Goal: Task Accomplishment & Management: Complete application form

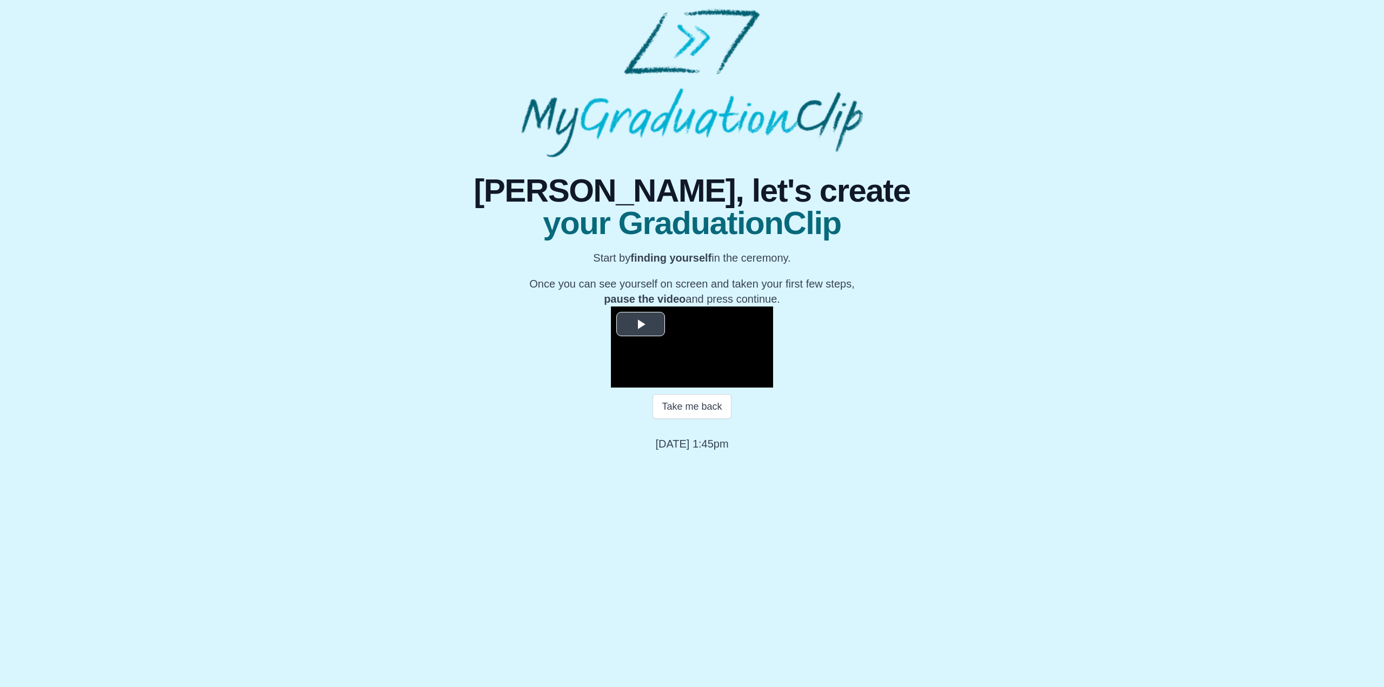
click at [641, 324] on span "Video Player" at bounding box center [641, 324] width 0 height 0
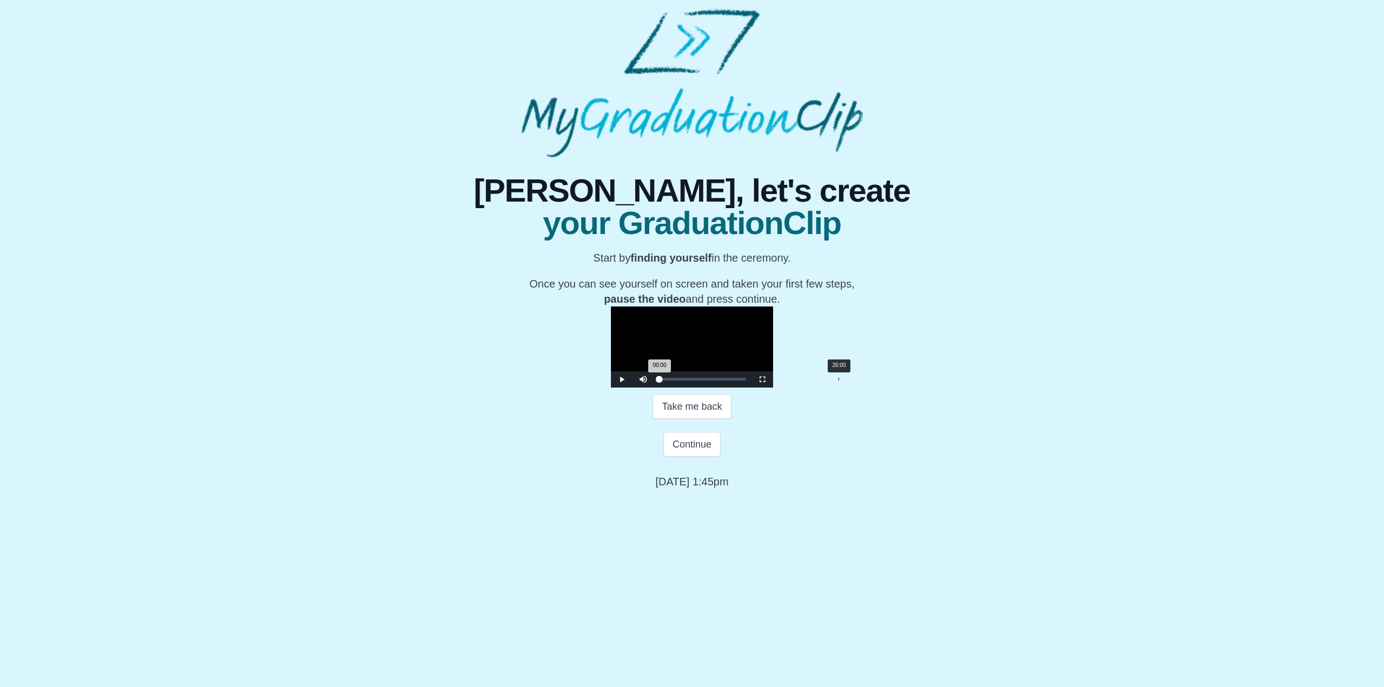
drag, startPoint x: 725, startPoint y: 556, endPoint x: 532, endPoint y: 560, distance: 192.5
click at [654, 388] on div "Loaded : 0% 26:00 00:00 Progress : 0%" at bounding box center [702, 379] width 97 height 16
click at [346, 419] on div "Take me back" at bounding box center [692, 406] width 692 height 25
click at [654, 388] on div "Loaded : 0% 01:01 00:10 Progress : 0%" at bounding box center [702, 379] width 97 height 16
click at [686, 381] on div "03:50" at bounding box center [686, 379] width 1 height 3
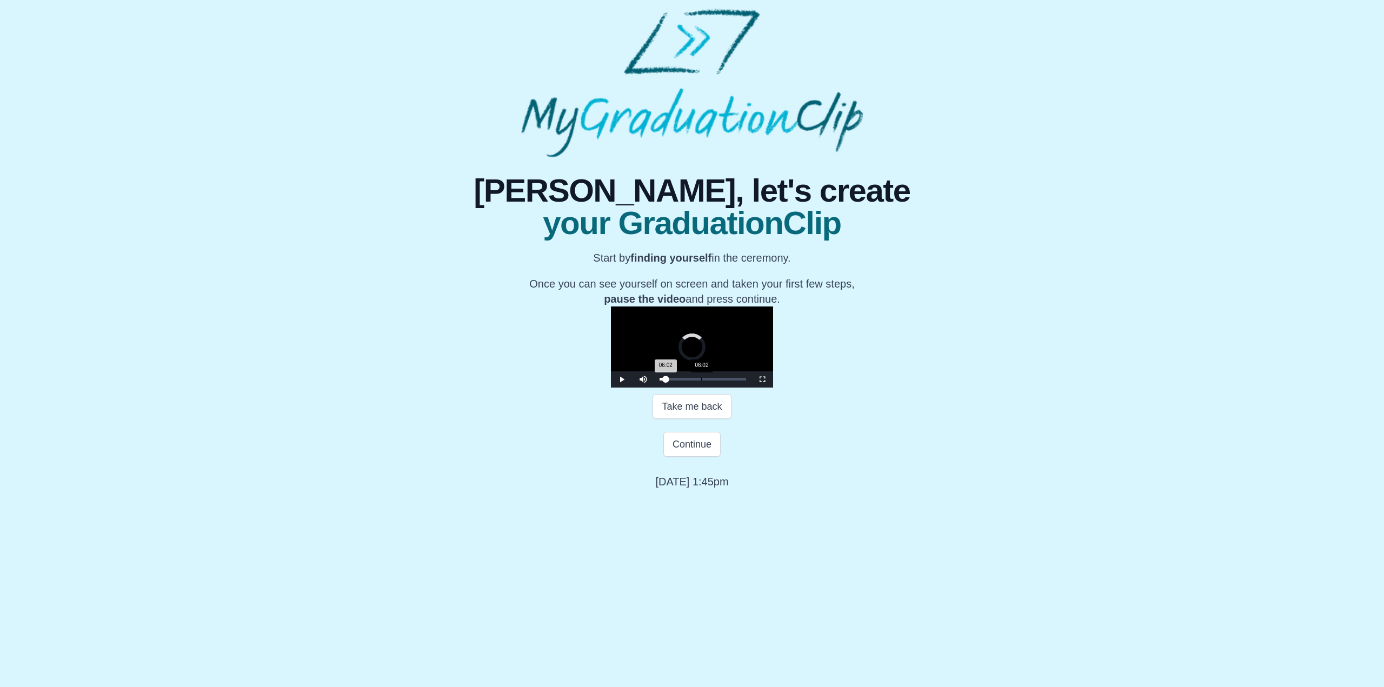
click at [654, 388] on div "Loaded : 0% 06:02 06:02 Progress : 0%" at bounding box center [702, 379] width 97 height 16
click at [716, 381] on div "08:10" at bounding box center [716, 379] width 1 height 3
click at [680, 381] on div "02:54" at bounding box center [680, 379] width 1 height 3
click at [762, 380] on span "Video Player" at bounding box center [762, 380] width 0 height 0
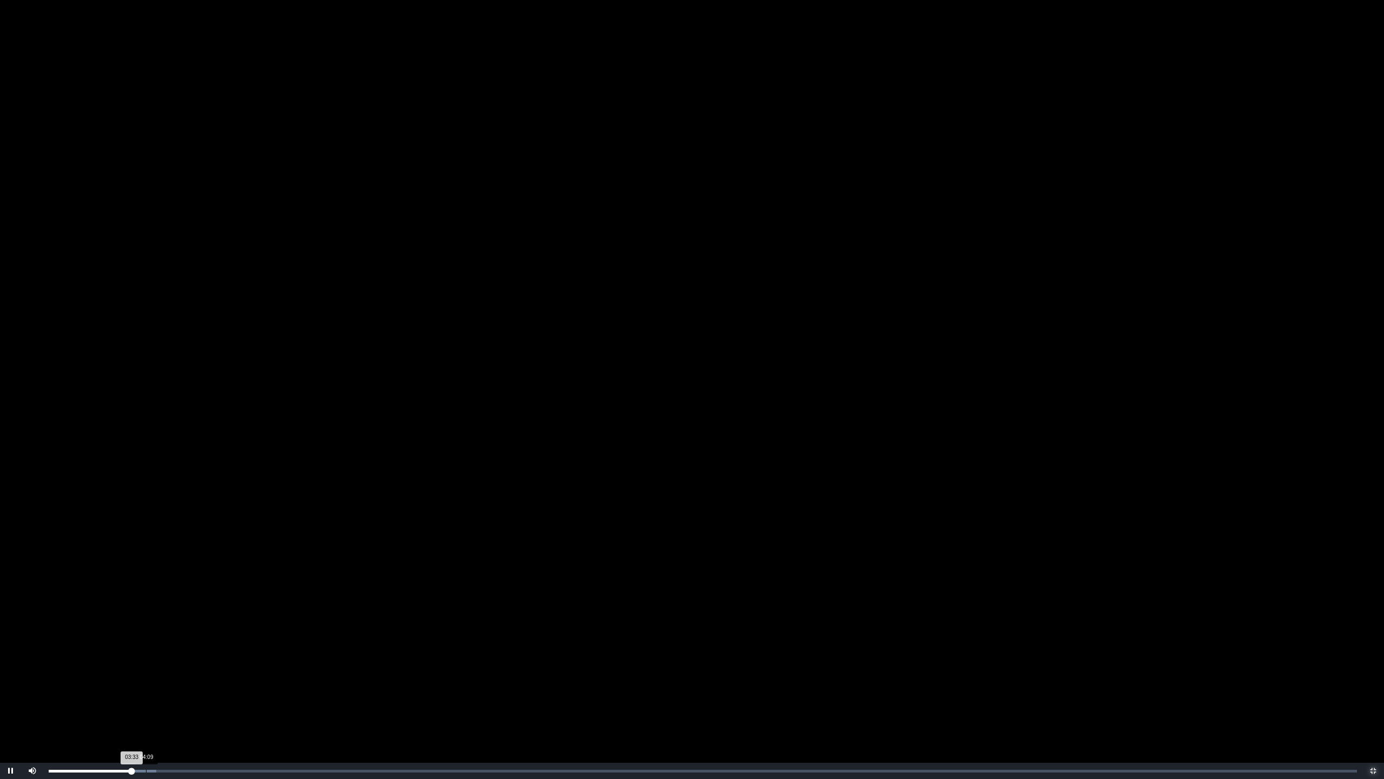
click at [146, 687] on div "Loaded : 0% 04:09 03:33 Progress : 0%" at bounding box center [703, 770] width 1308 height 3
click at [165, 687] on div "04:58" at bounding box center [165, 770] width 1 height 3
click at [201, 687] on div "06:31" at bounding box center [201, 770] width 1 height 3
click at [1162, 687] on div "Loaded : 0% 47:18 47:36 Progress : 0%" at bounding box center [703, 770] width 1308 height 3
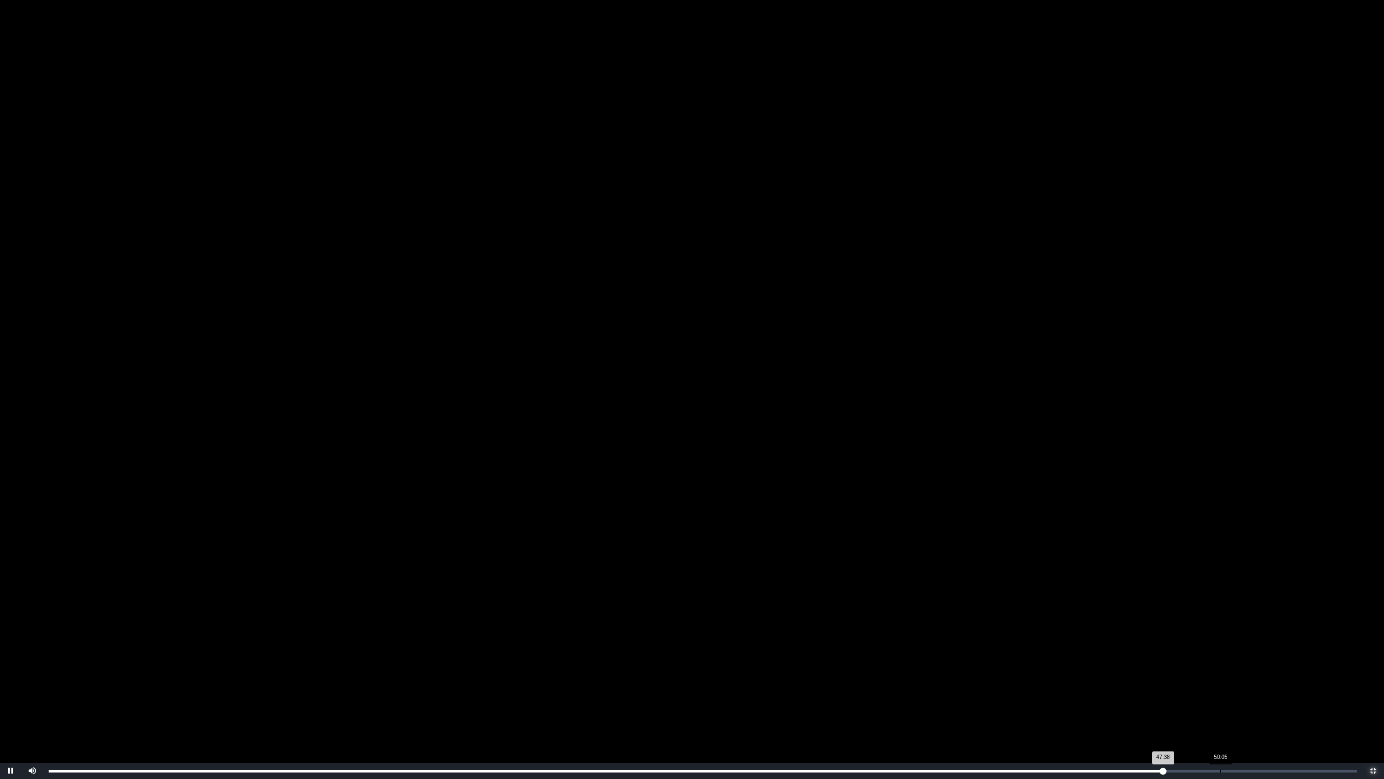
click at [1221, 687] on div "Loaded : 0% 50:05 47:38 Progress : 0%" at bounding box center [703, 770] width 1308 height 3
click at [1299, 687] on div "53:26" at bounding box center [1299, 770] width 1 height 3
click at [1313, 687] on div "54:02" at bounding box center [1313, 770] width 1 height 3
click at [1351, 687] on div "Loaded : 0% 55:36 55:10 Progress : 0%" at bounding box center [702, 770] width 1319 height 16
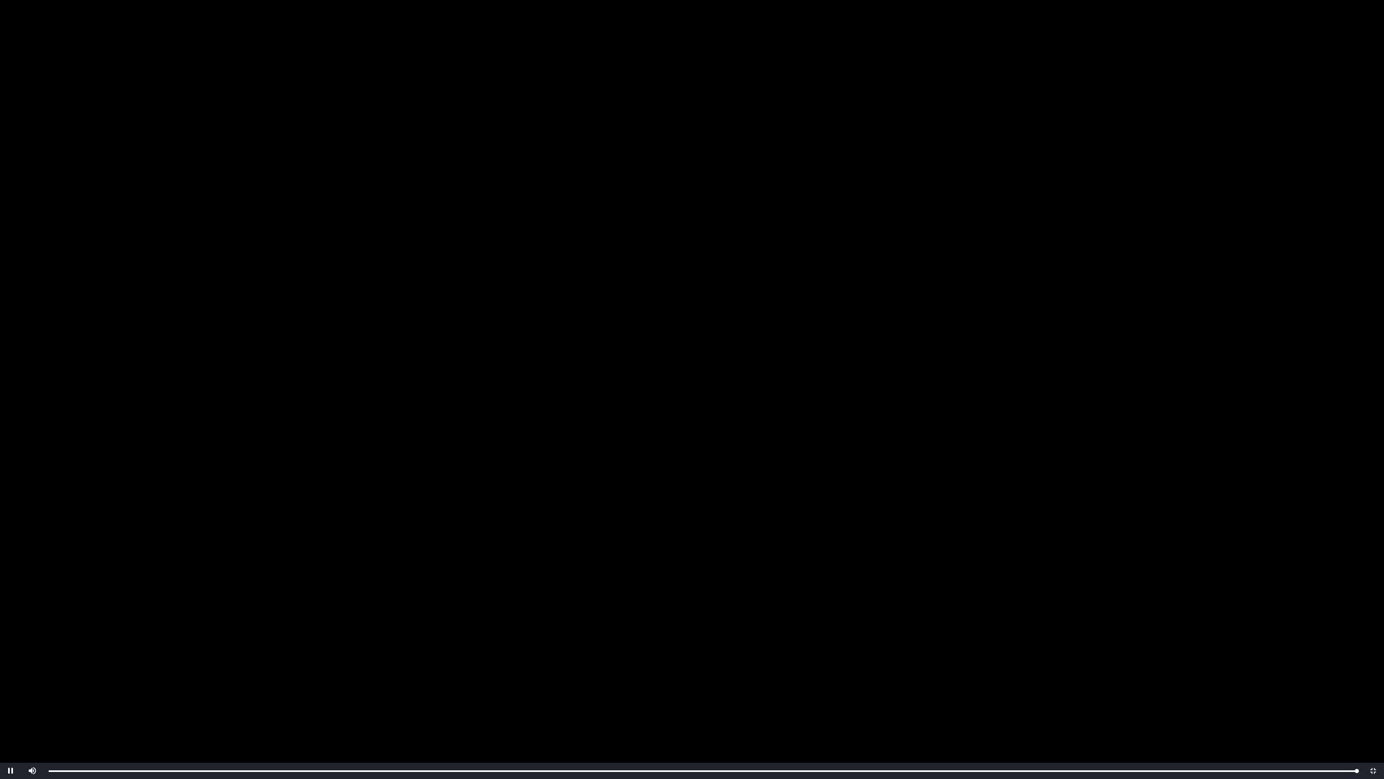
click at [655, 145] on video "Video Player" at bounding box center [692, 389] width 1384 height 779
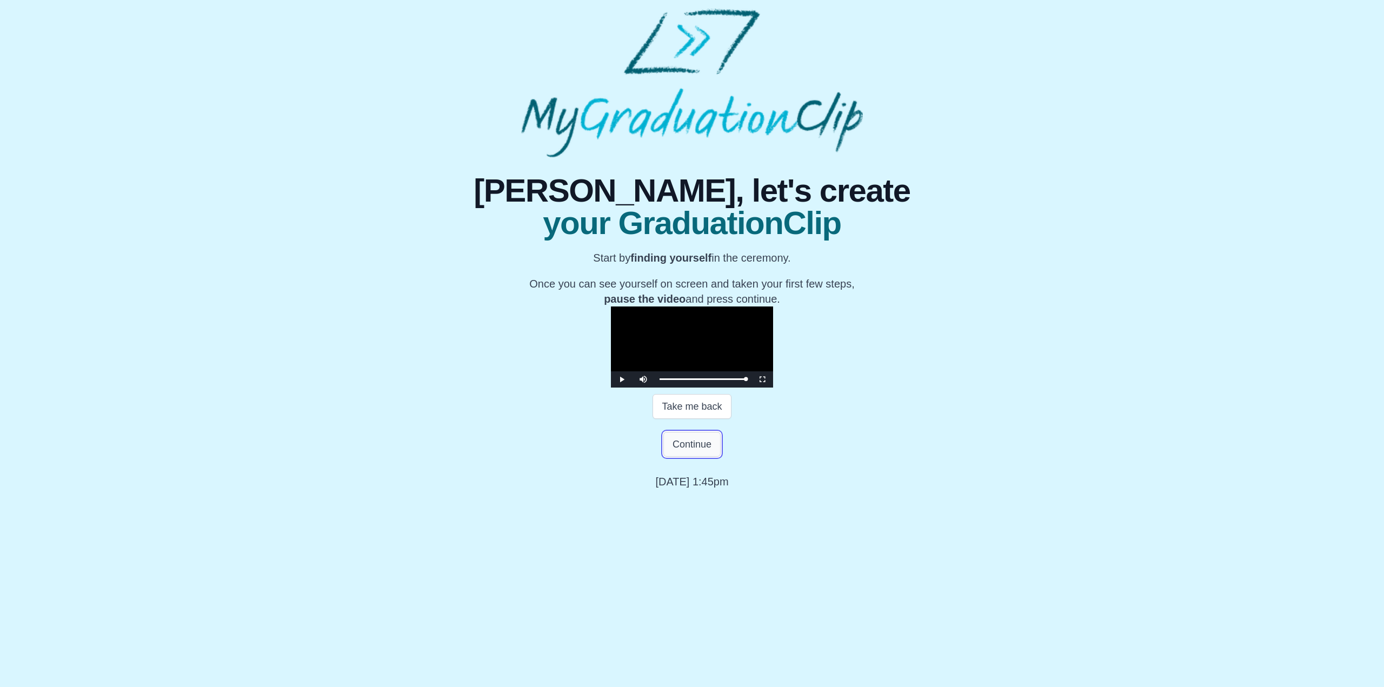
click at [699, 457] on button "Continue" at bounding box center [691, 444] width 57 height 25
click at [692, 457] on button "Continue" at bounding box center [691, 444] width 57 height 25
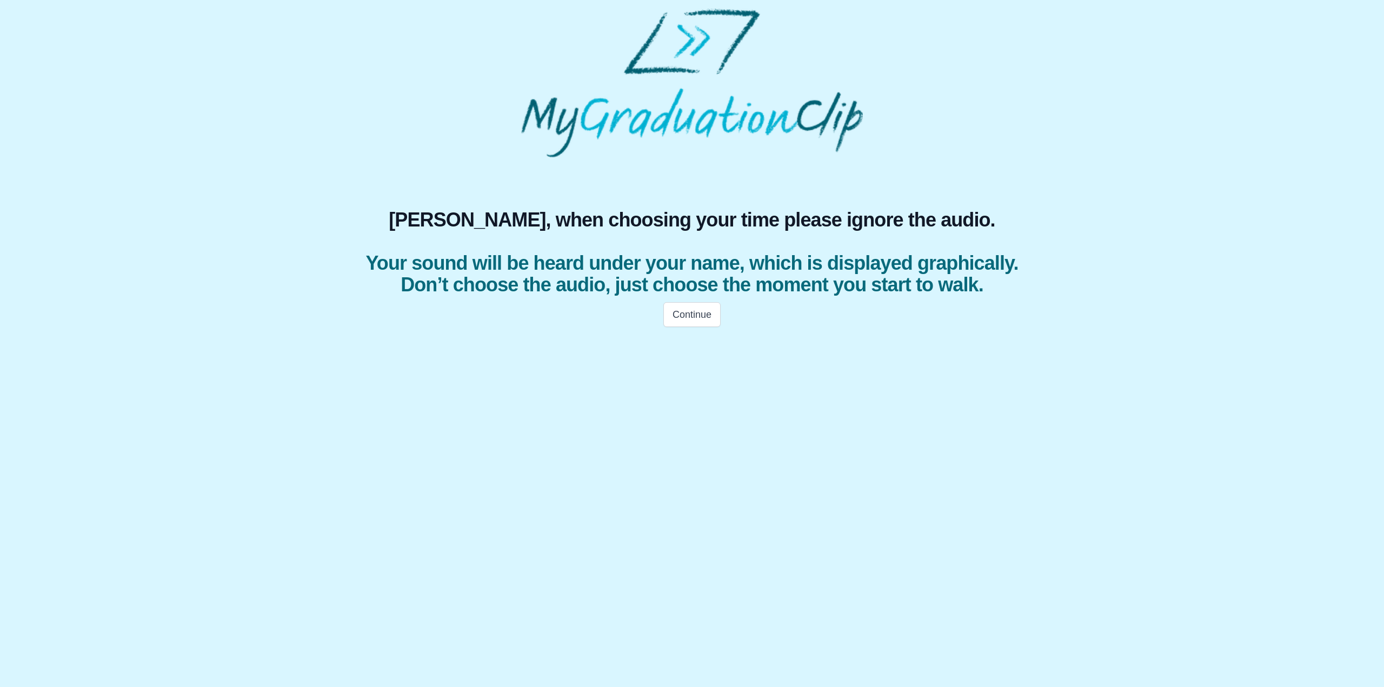
click at [1142, 288] on div "[PERSON_NAME], when choosing your time please ignore the audio. Your sound will…" at bounding box center [692, 245] width 1367 height 176
click at [674, 327] on button "Continue" at bounding box center [691, 314] width 57 height 25
